Goal: Transaction & Acquisition: Download file/media

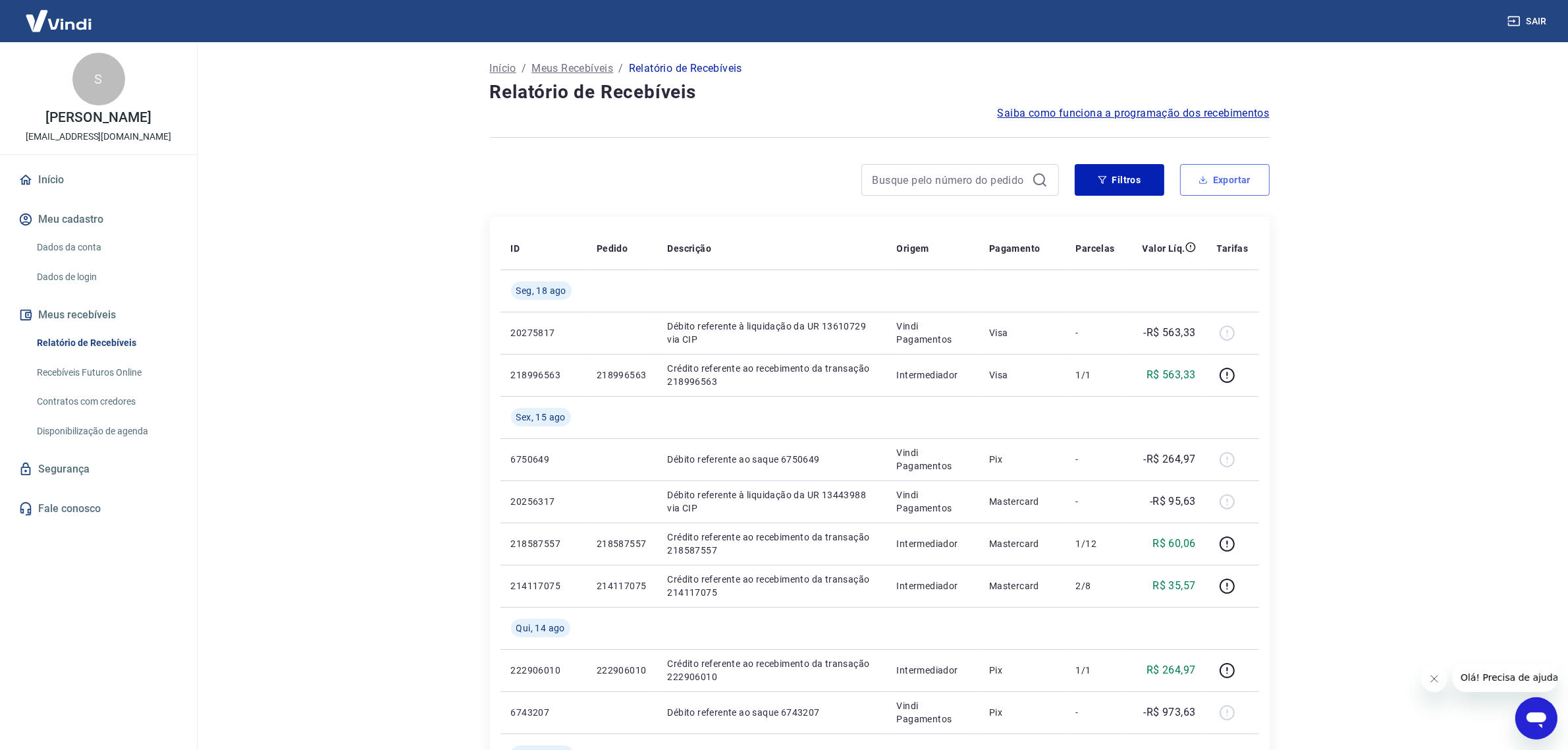
click at [1214, 189] on button "Exportar" at bounding box center [1225, 180] width 89 height 32
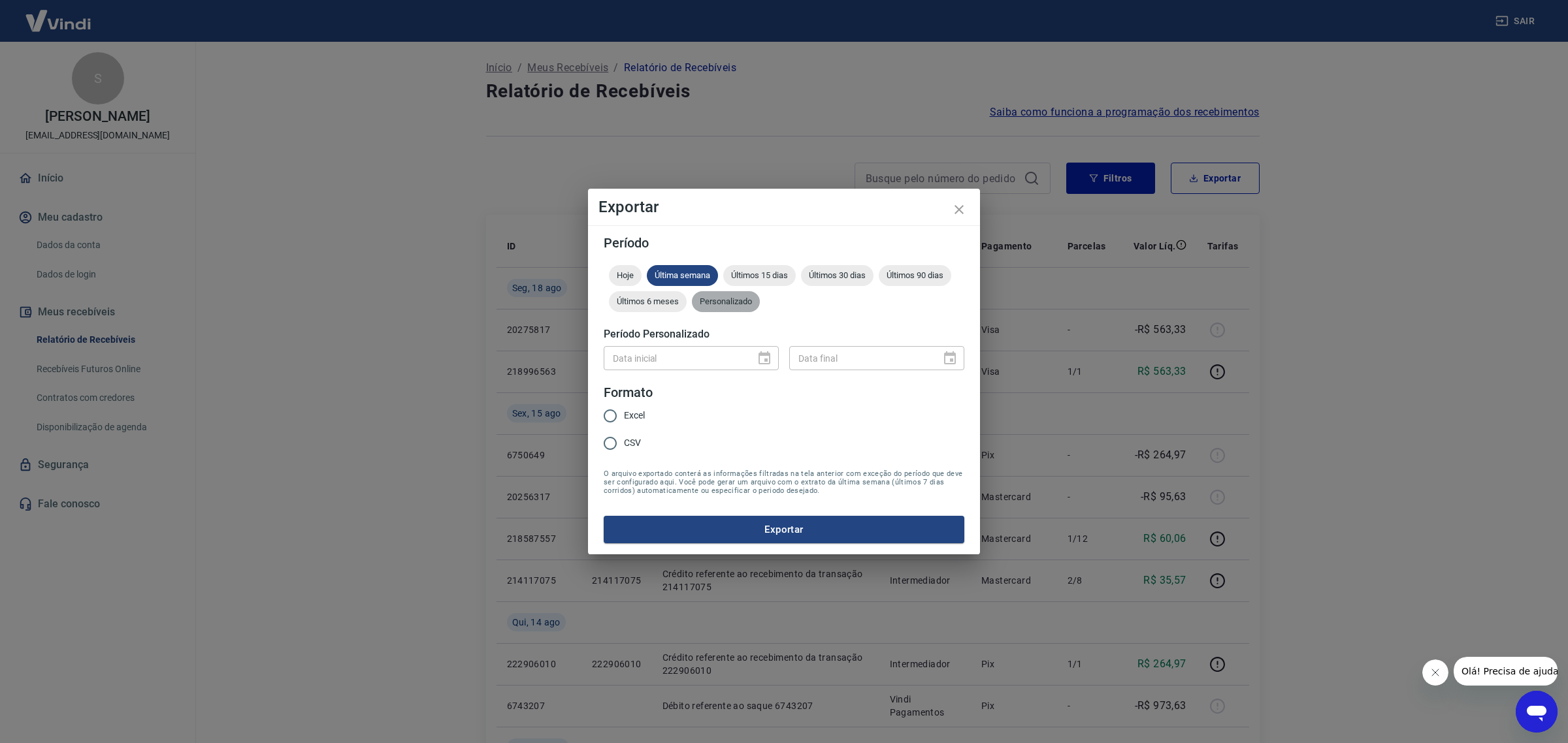
click at [732, 305] on span "Personalizado" at bounding box center [726, 301] width 68 height 10
click at [766, 354] on icon "Choose date" at bounding box center [764, 358] width 12 height 13
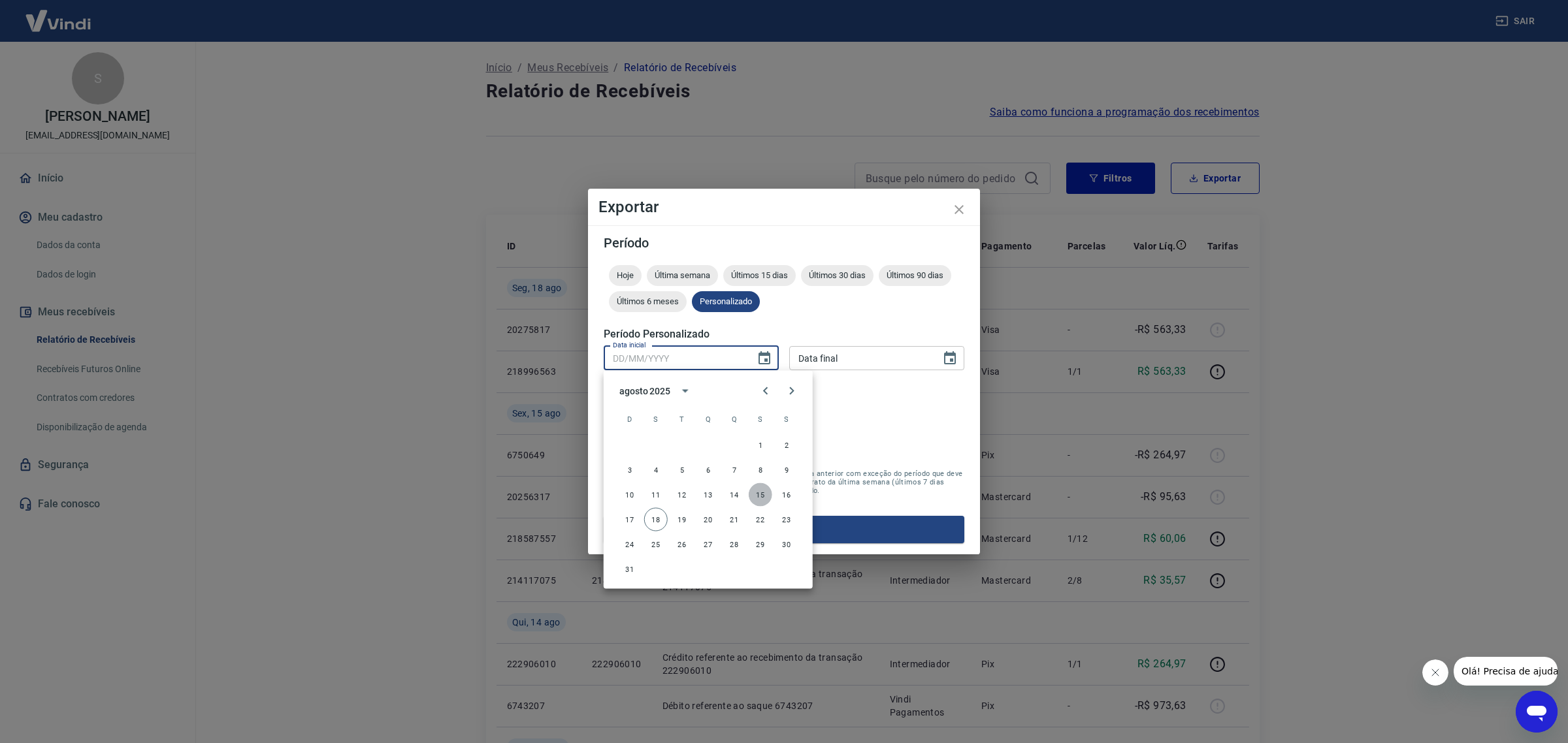
click at [755, 496] on button "15" at bounding box center [761, 495] width 24 height 24
type input "15/08/2025"
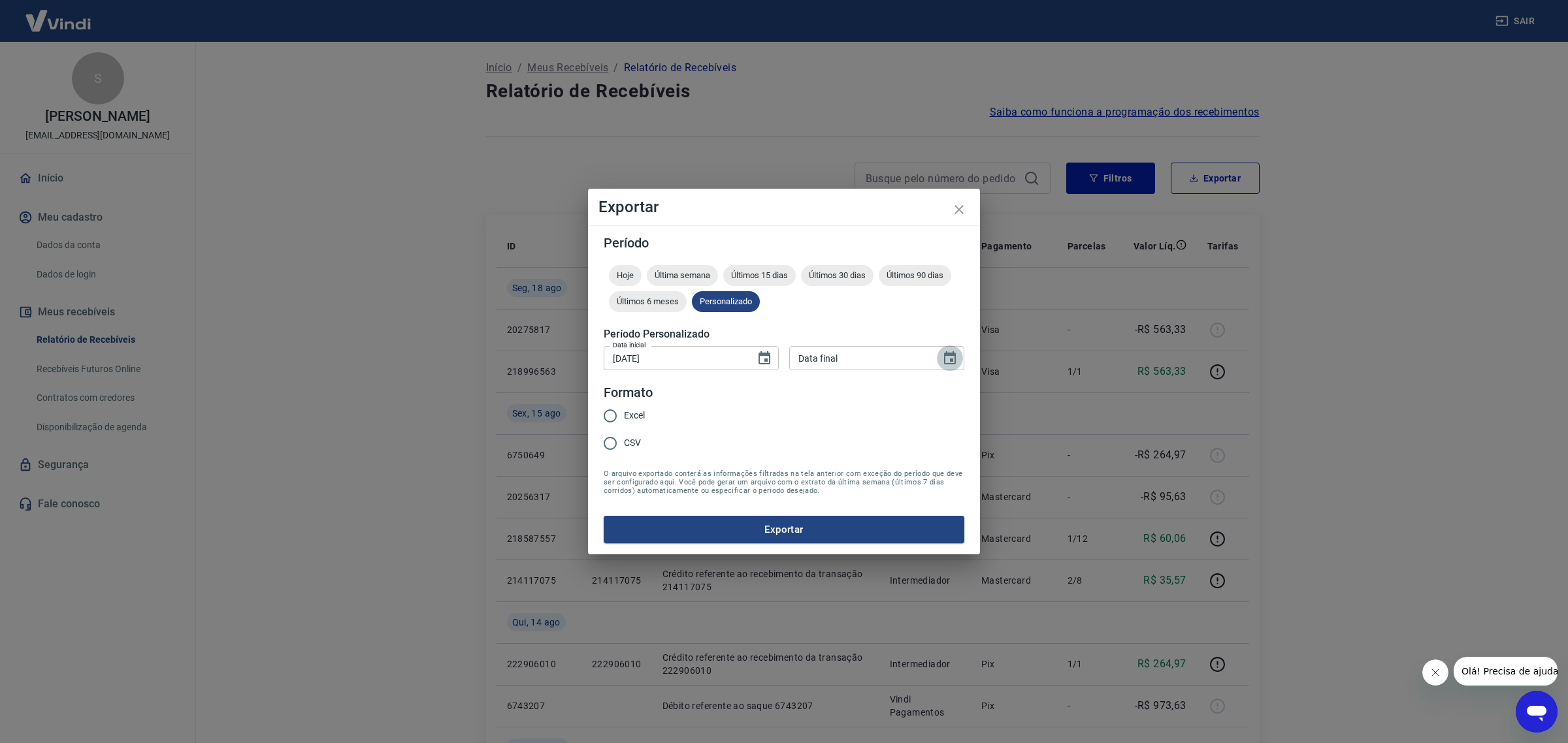
click at [952, 358] on icon "Choose date" at bounding box center [950, 358] width 16 height 16
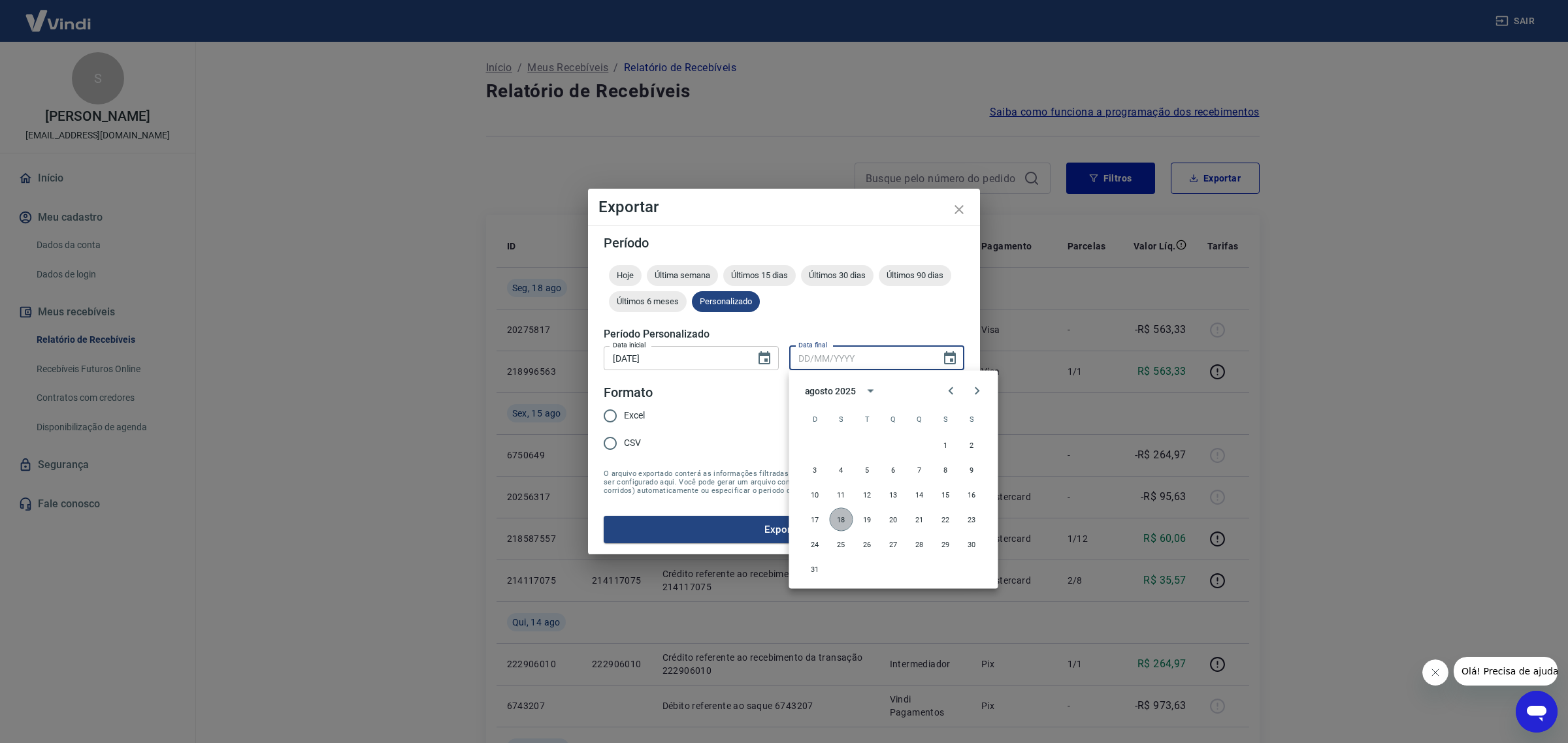
click at [843, 517] on button "18" at bounding box center [842, 520] width 24 height 24
type input "18/08/2025"
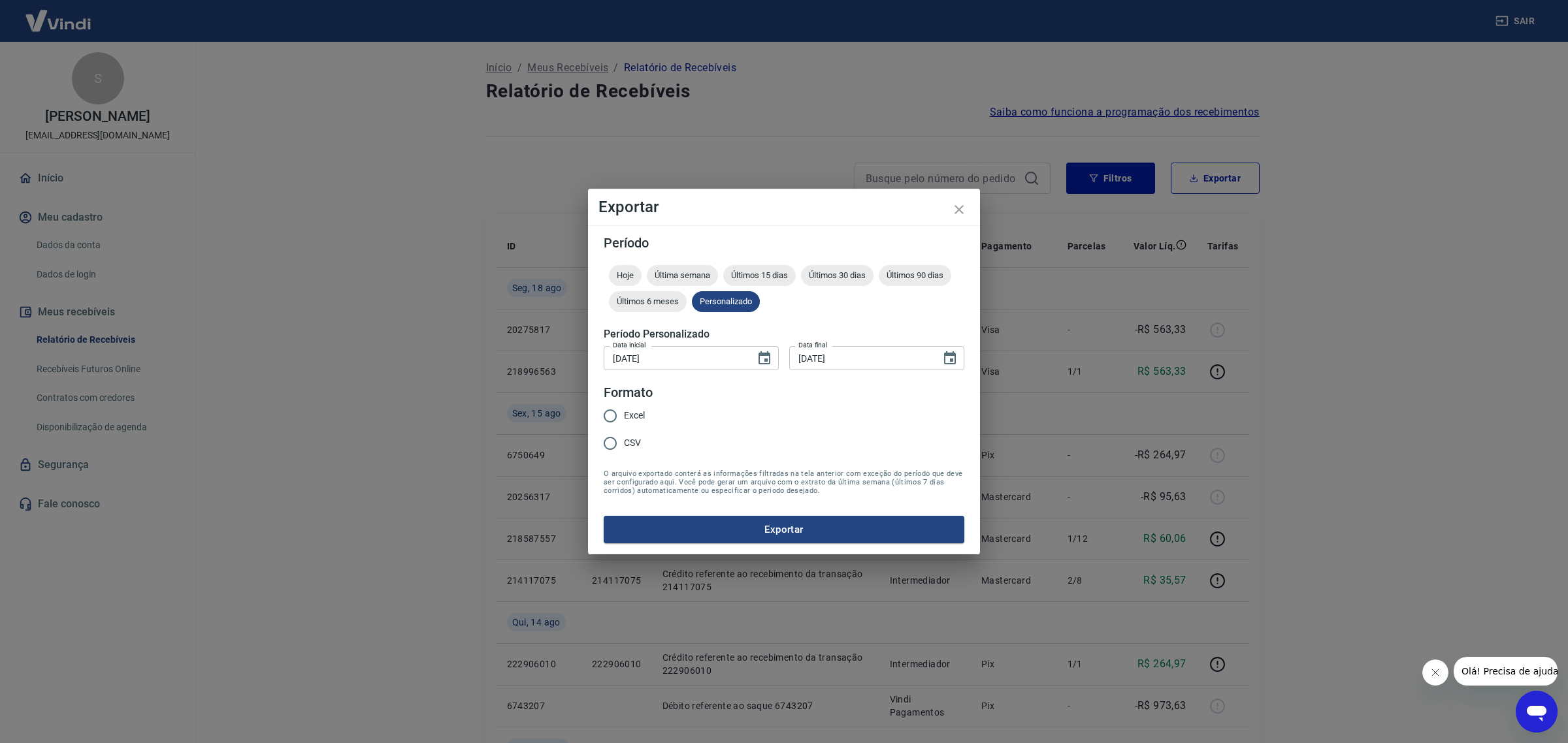
click at [636, 413] on span "Excel" at bounding box center [634, 415] width 21 height 14
click at [624, 413] on input "Excel" at bounding box center [610, 416] width 28 height 28
radio input "true"
click at [749, 523] on button "Exportar" at bounding box center [783, 529] width 360 height 28
